Goal: Manage account settings

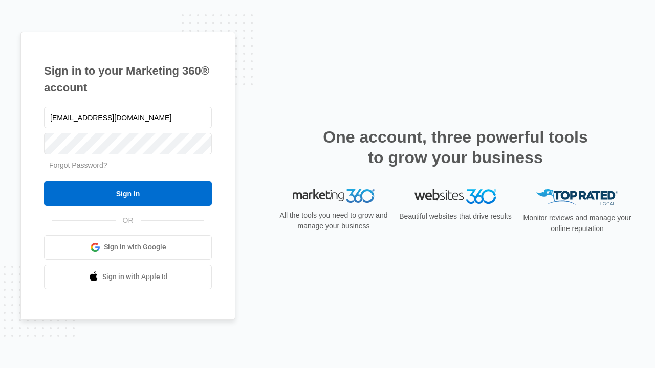
type input "[EMAIL_ADDRESS][DOMAIN_NAME]"
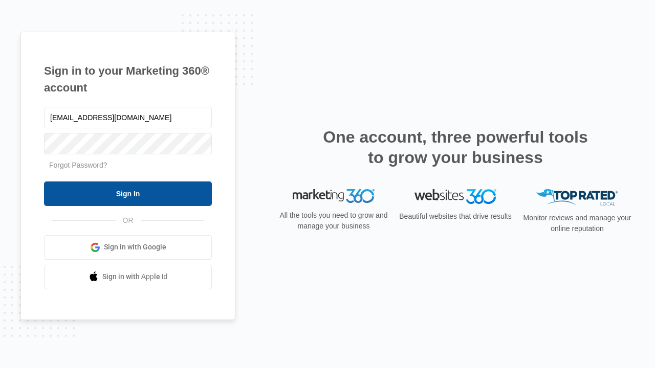
click at [128, 193] on input "Sign In" at bounding box center [128, 194] width 168 height 25
